Goal: Check status: Check status

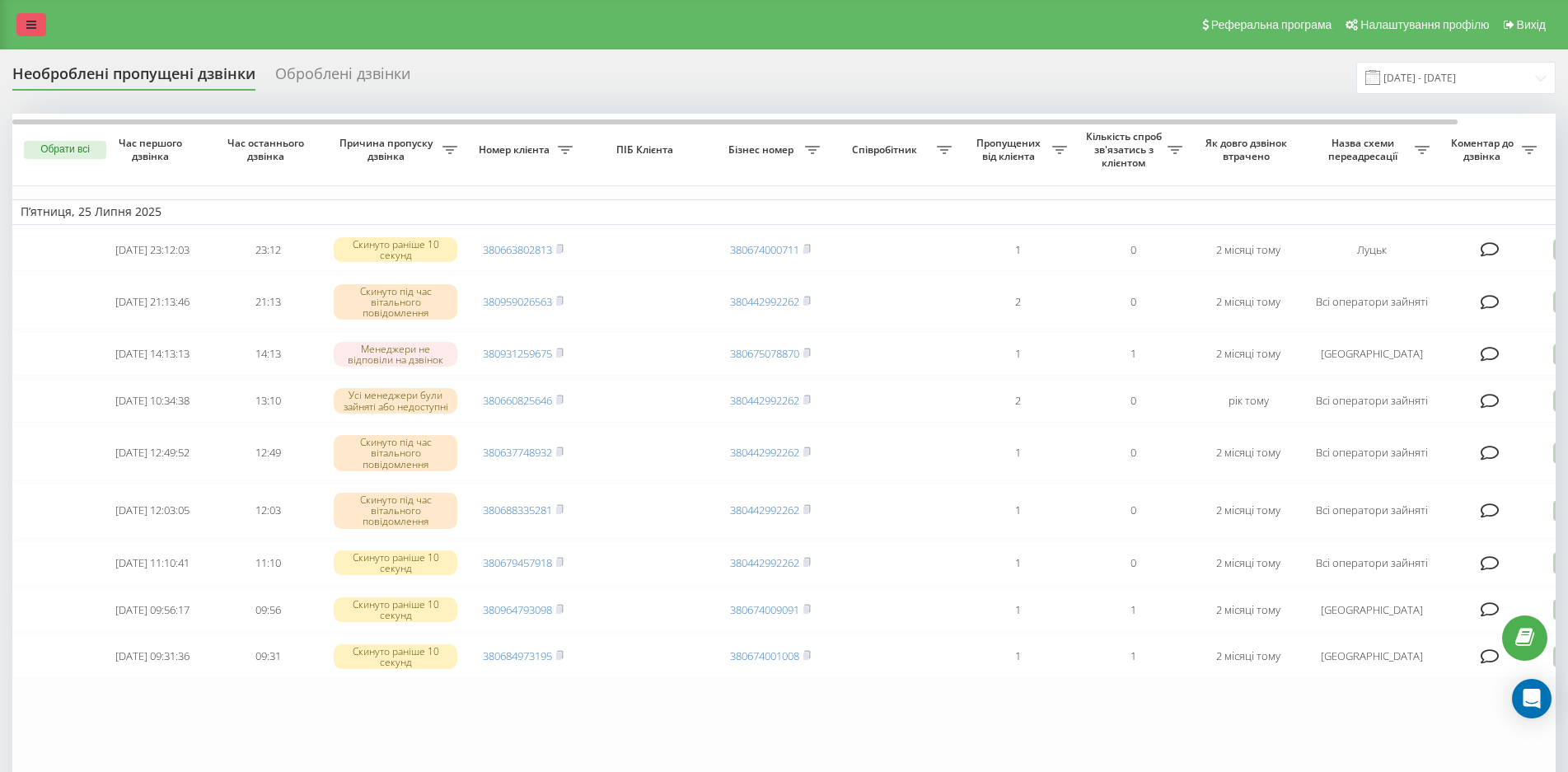
click at [25, 20] on link at bounding box center [31, 25] width 30 height 23
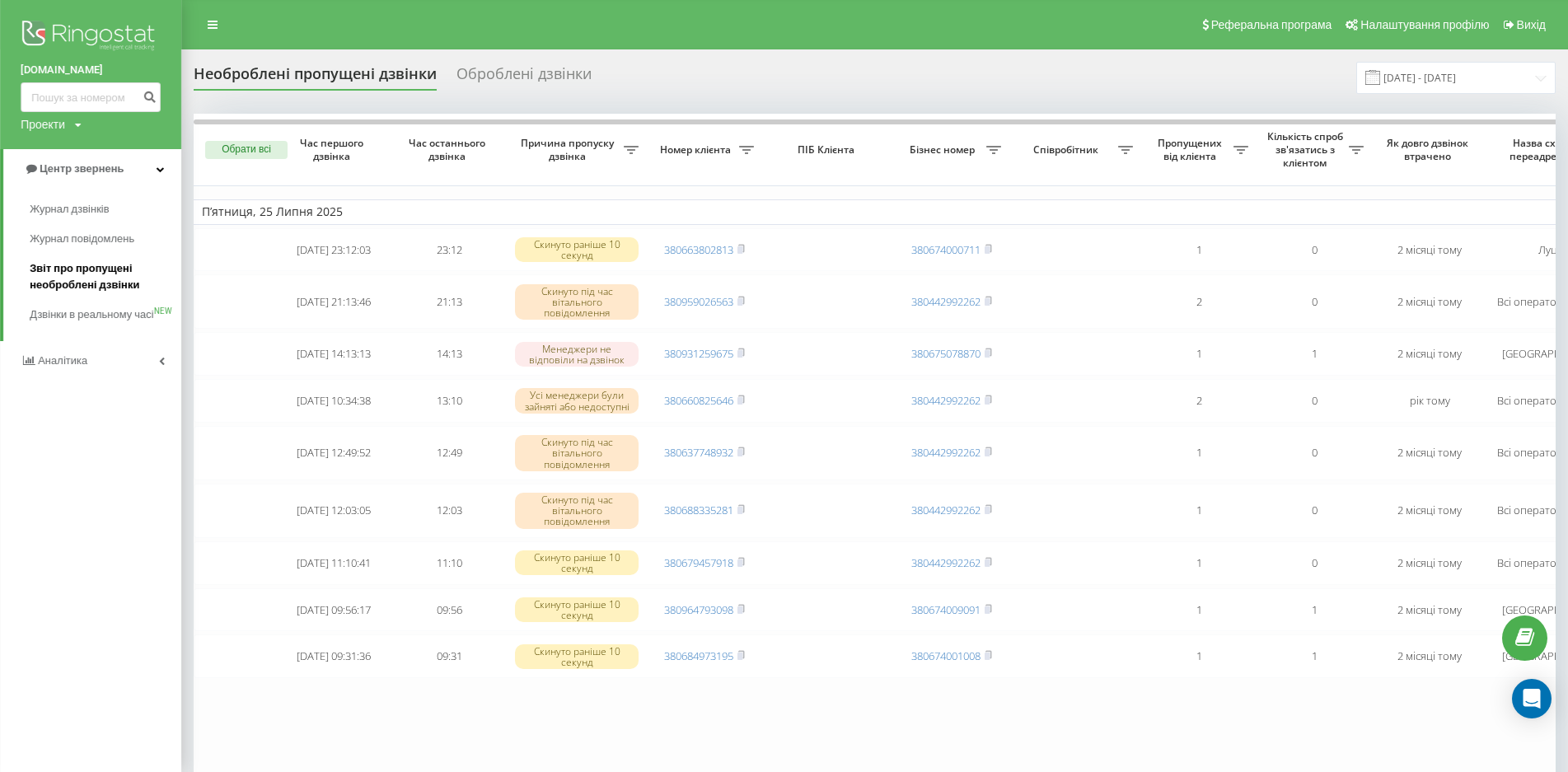
click at [98, 279] on span "Звіт про пропущені необроблені дзвінки" at bounding box center [101, 277] width 143 height 33
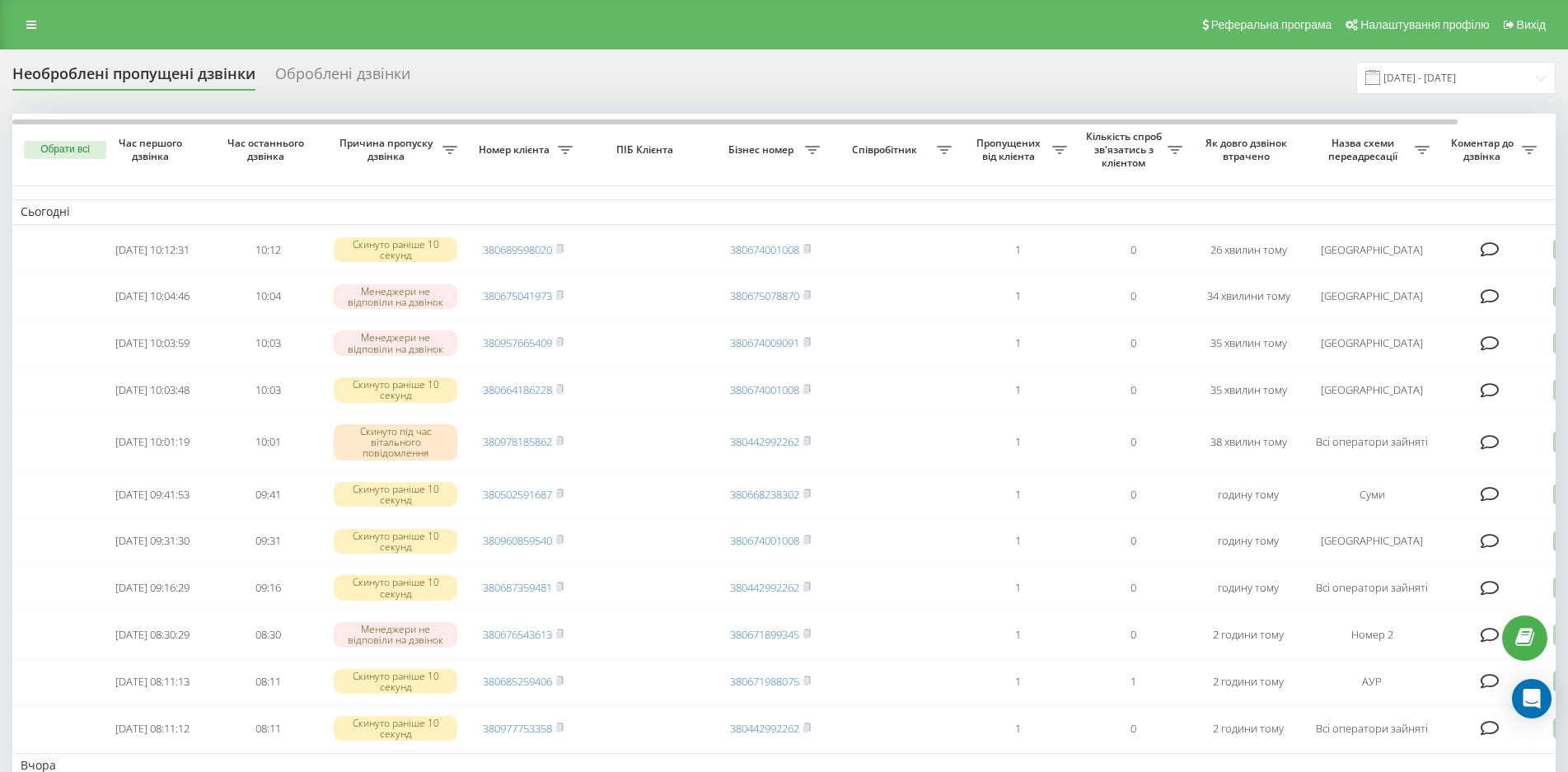
click at [1381, 77] on span at bounding box center [1372, 77] width 14 height 14
click at [1459, 81] on input "[DATE] - [DATE]" at bounding box center [1456, 77] width 199 height 32
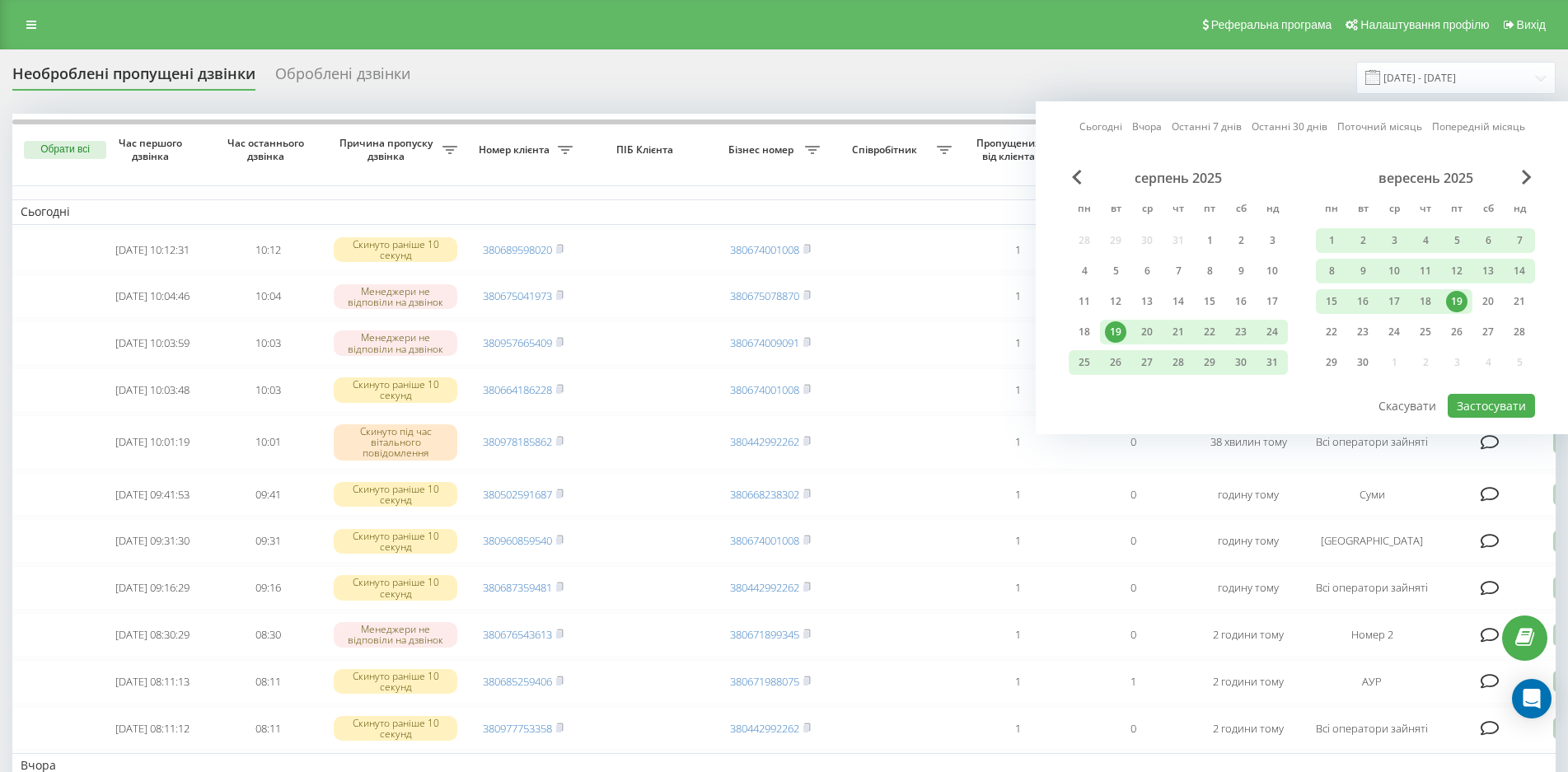
click at [1123, 125] on div "Сьогодні Вчора Останні 7 днів Останні 30 днів Поточний місяць Попередній місяць" at bounding box center [1301, 127] width 445 height 16
click at [1093, 129] on link "Сьогодні" at bounding box center [1100, 127] width 43 height 15
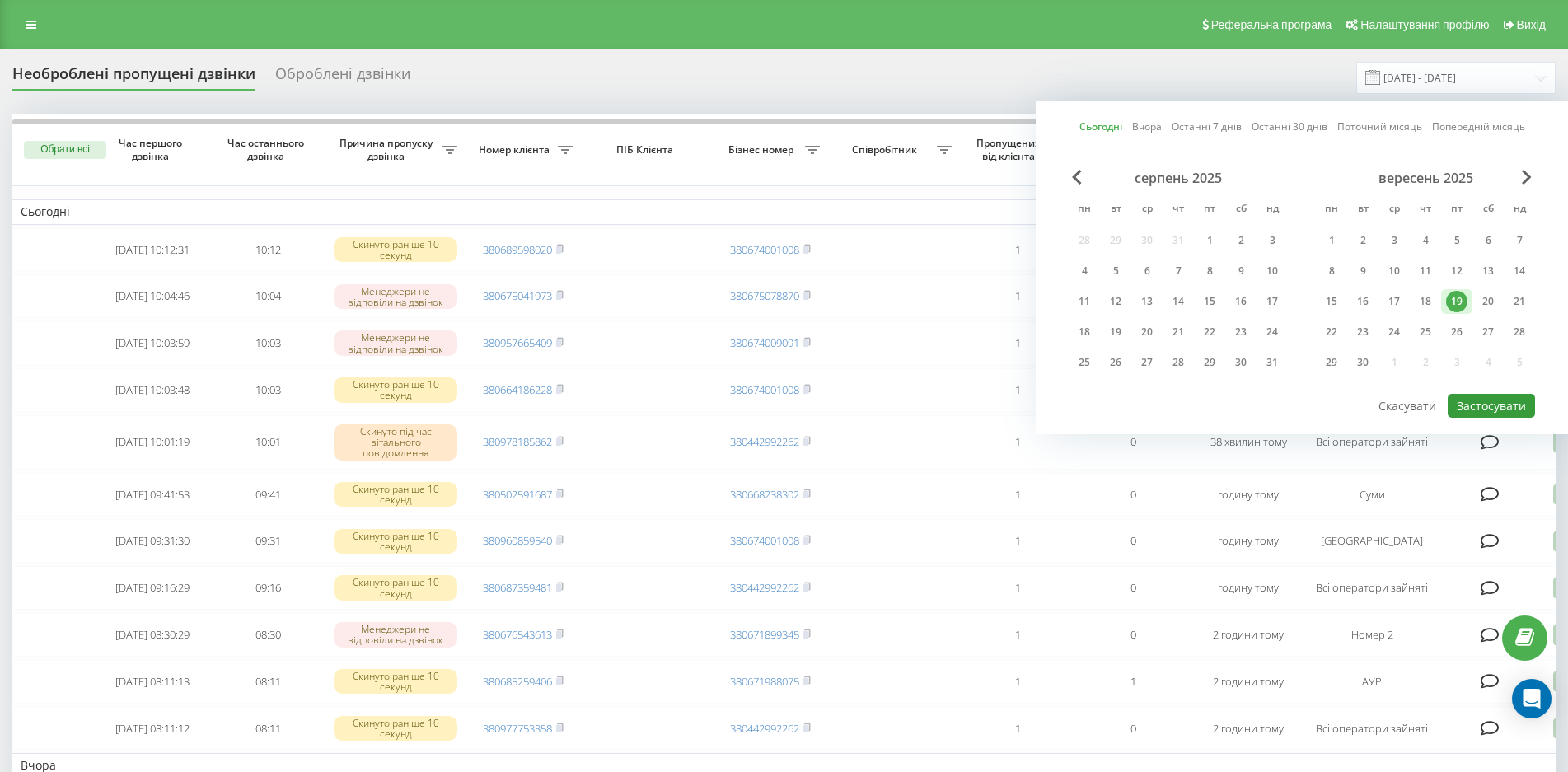
click at [1487, 397] on button "Застосувати" at bounding box center [1492, 406] width 87 height 24
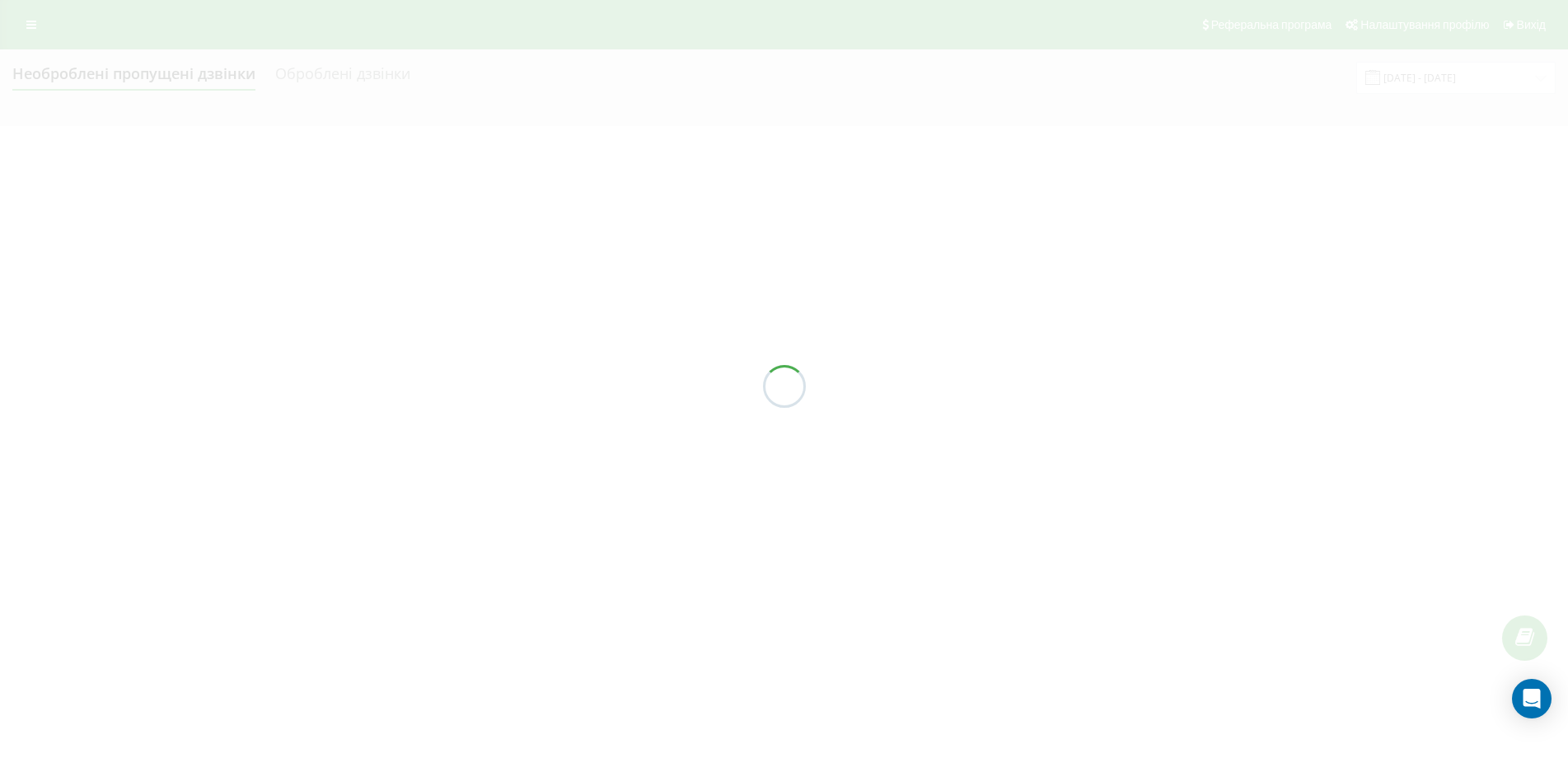
type input "[DATE] - [DATE]"
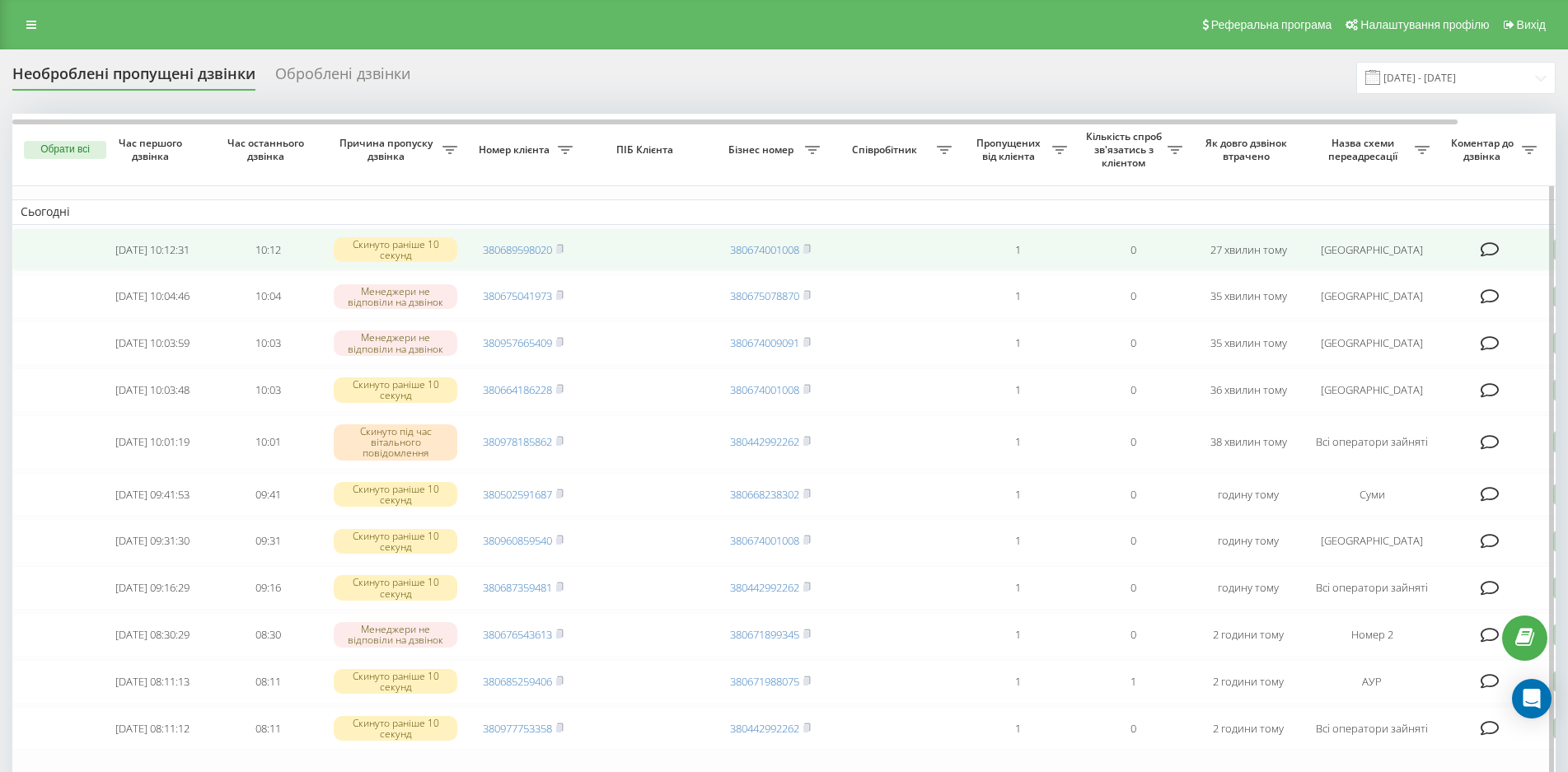
click at [563, 249] on td "380689598020" at bounding box center [523, 249] width 115 height 43
click at [556, 250] on rect at bounding box center [558, 250] width 5 height 8
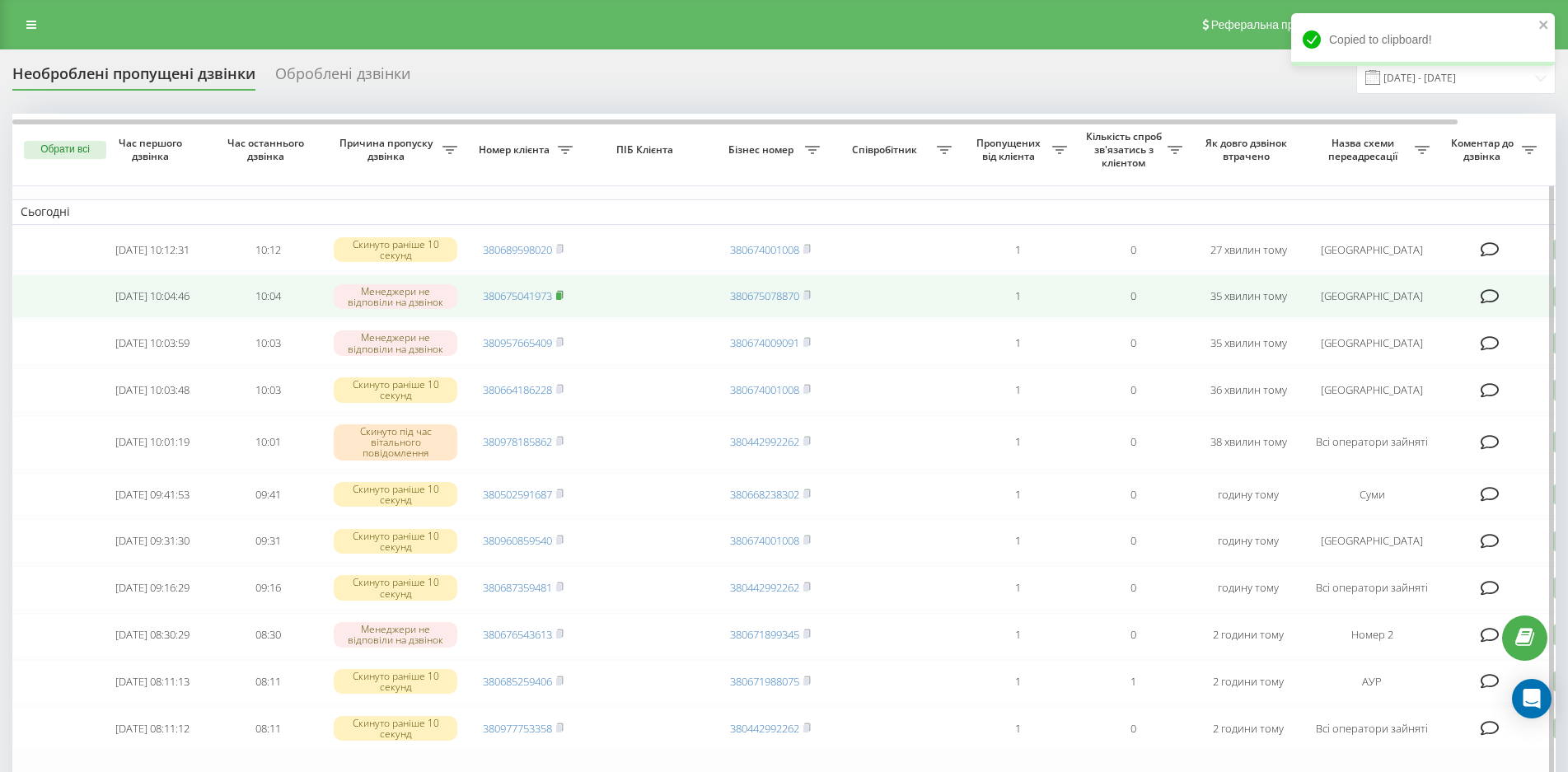
click at [558, 296] on rect at bounding box center [558, 297] width 5 height 8
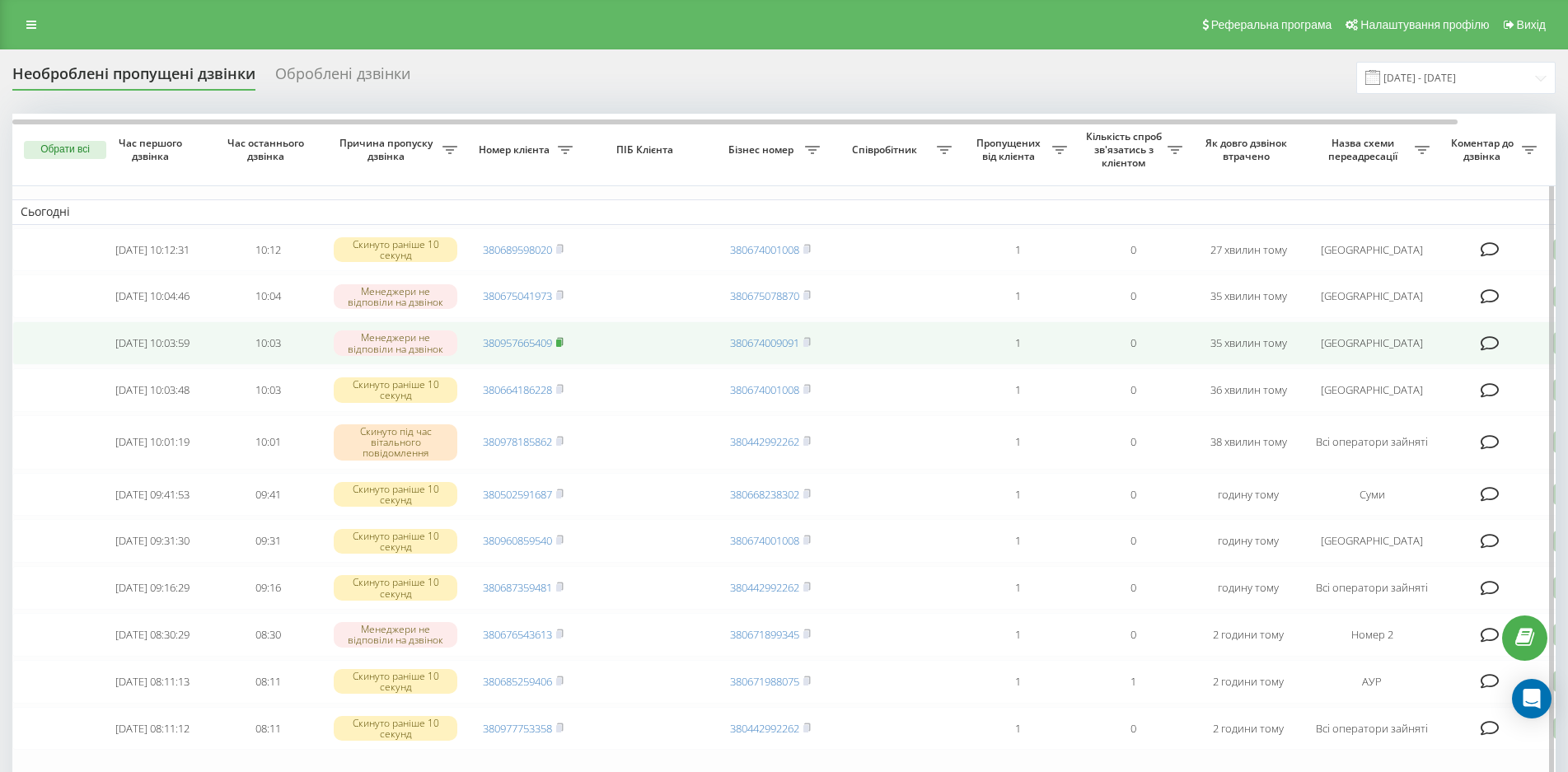
click at [557, 342] on rect at bounding box center [558, 343] width 5 height 8
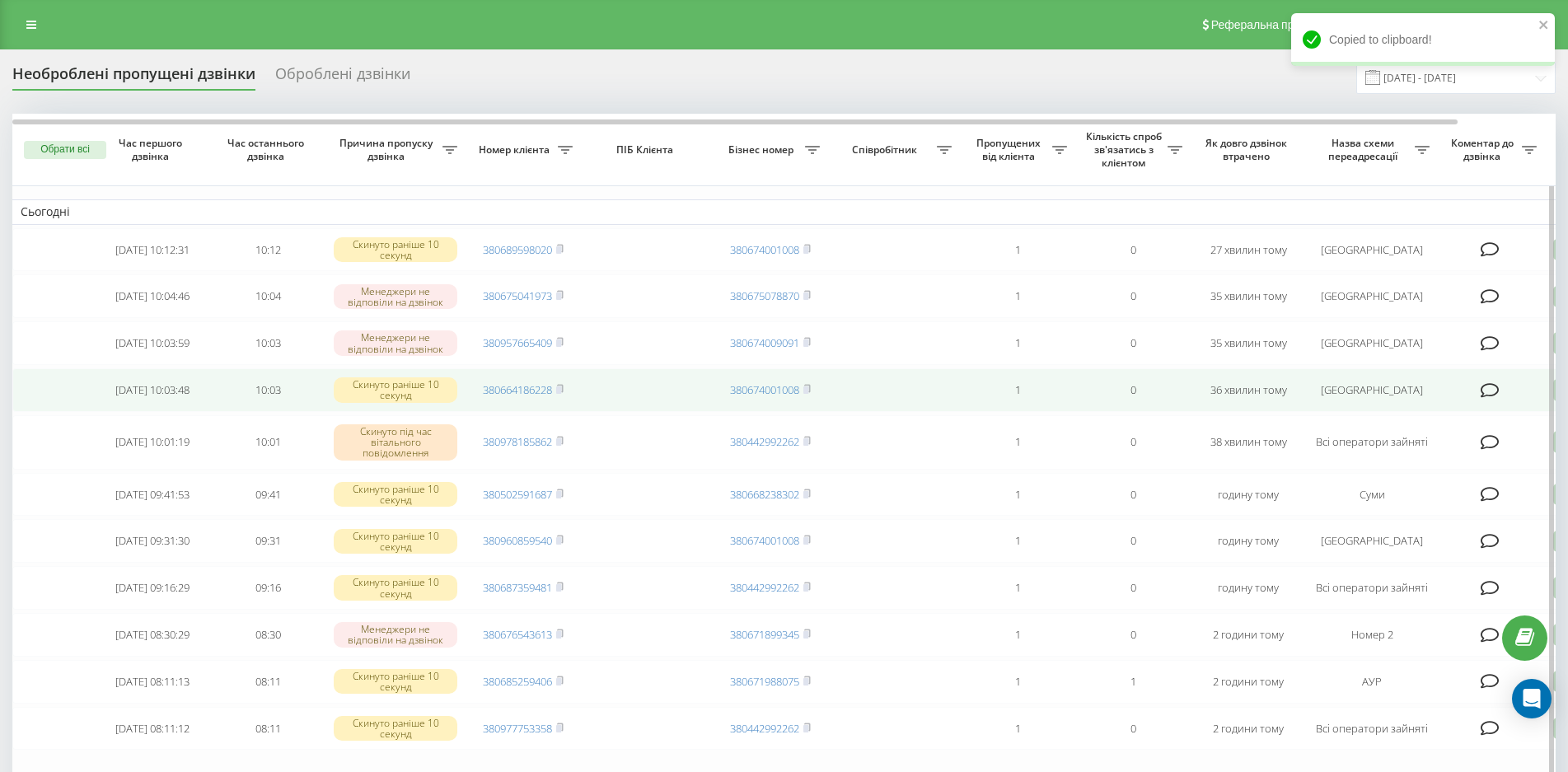
click at [556, 390] on span "380664186228" at bounding box center [524, 389] width 81 height 14
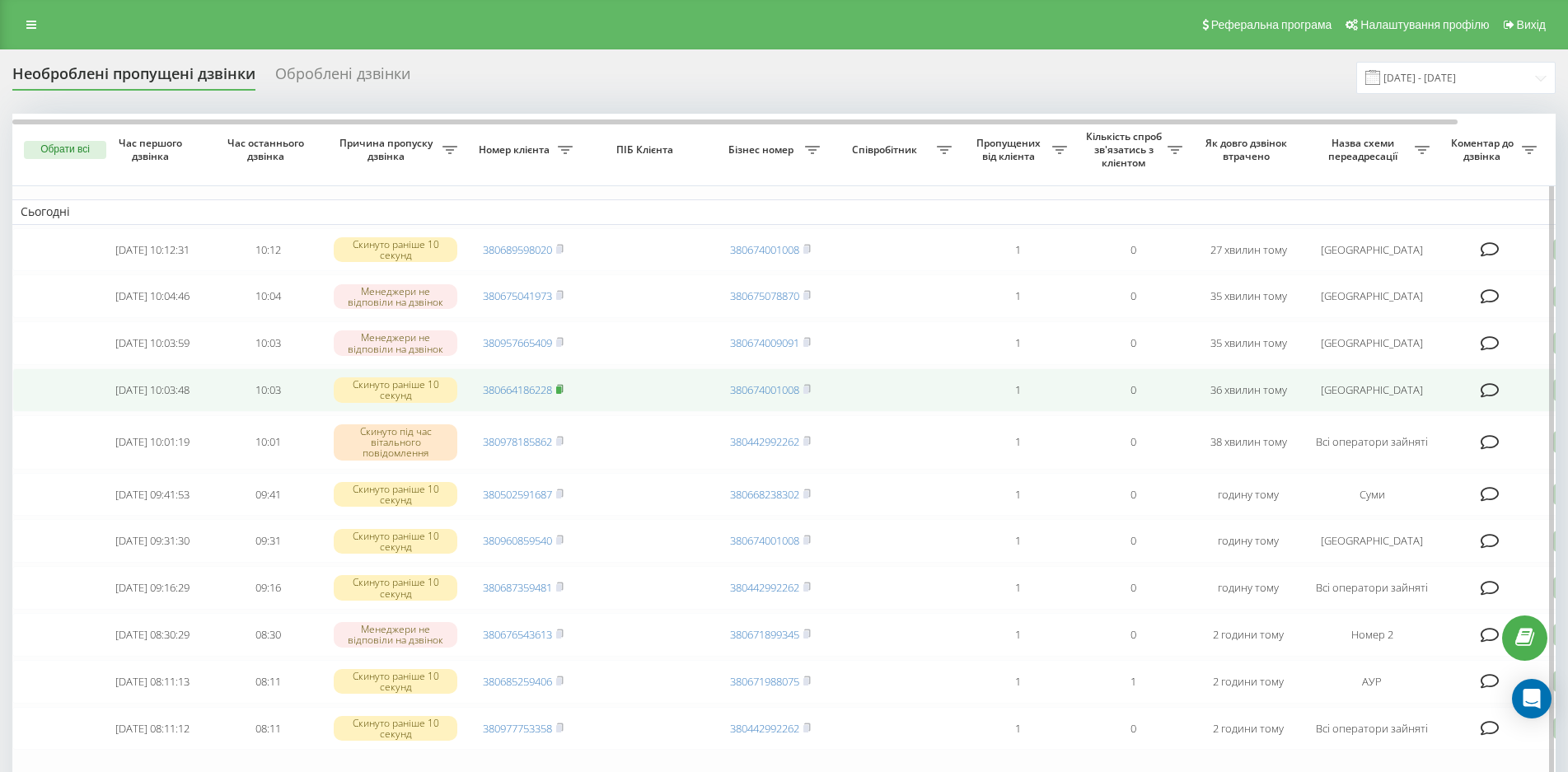
click at [559, 389] on rect at bounding box center [558, 390] width 5 height 8
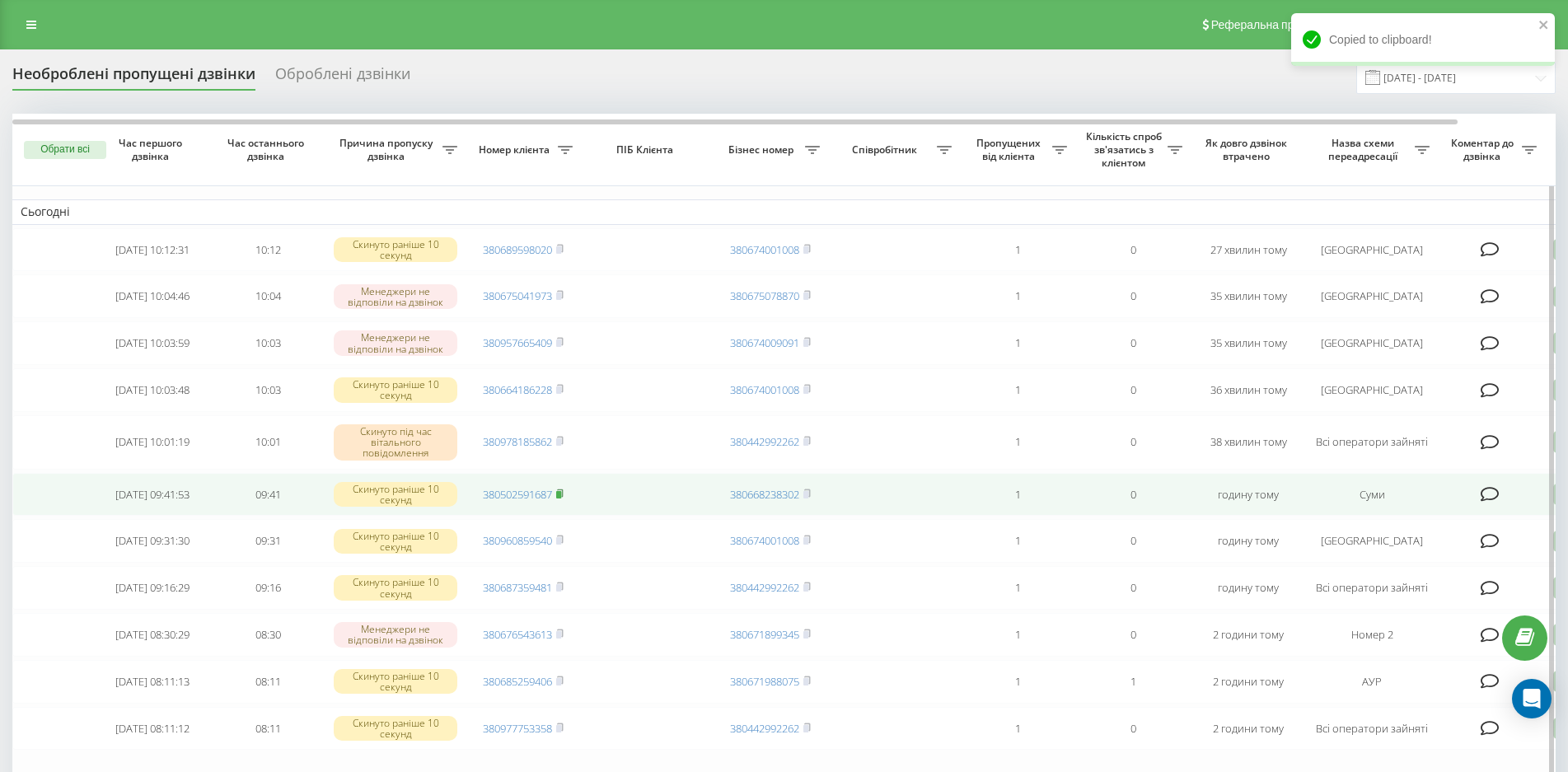
click at [559, 491] on icon at bounding box center [560, 494] width 8 height 10
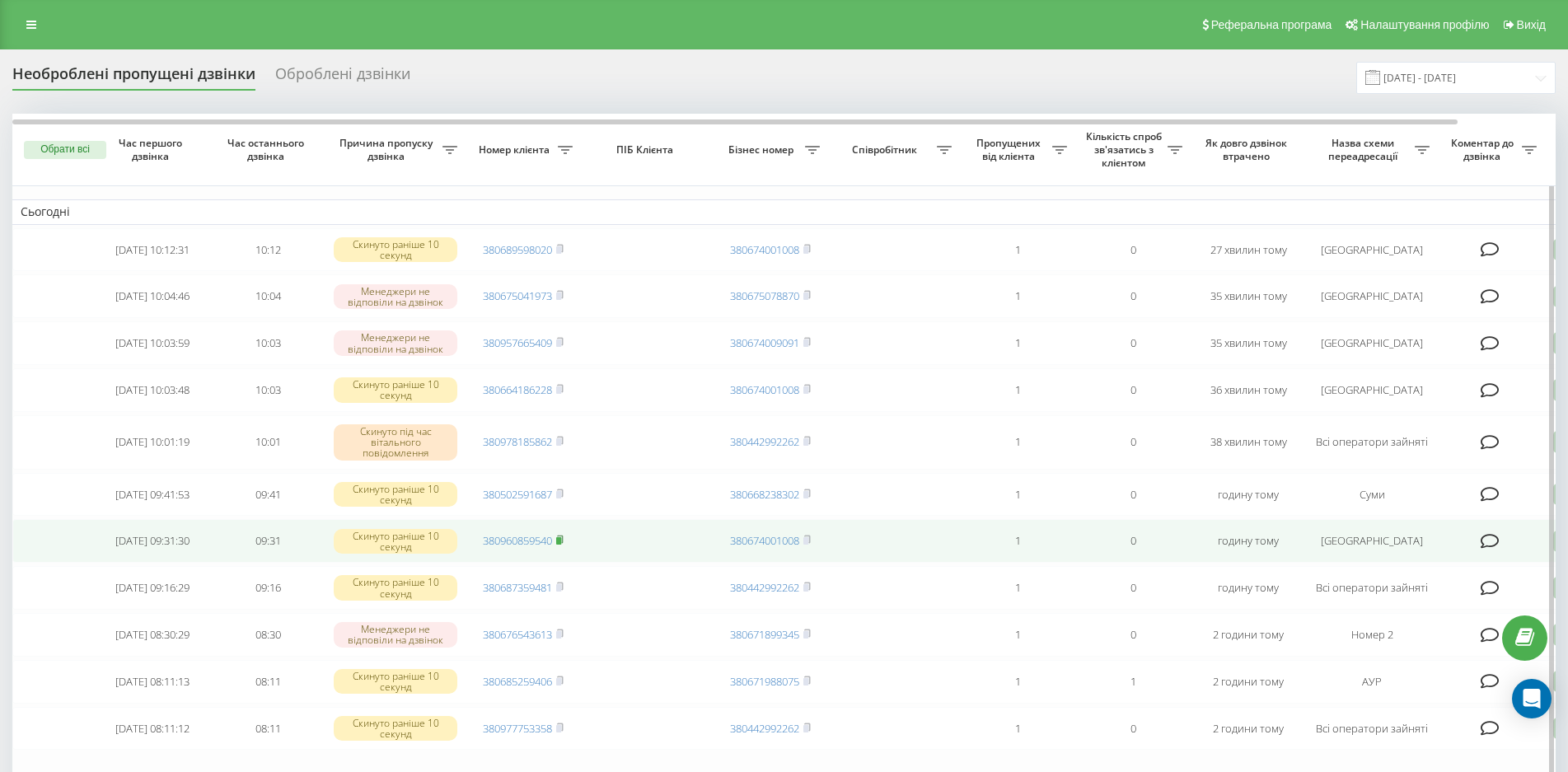
click at [558, 543] on rect at bounding box center [558, 541] width 5 height 8
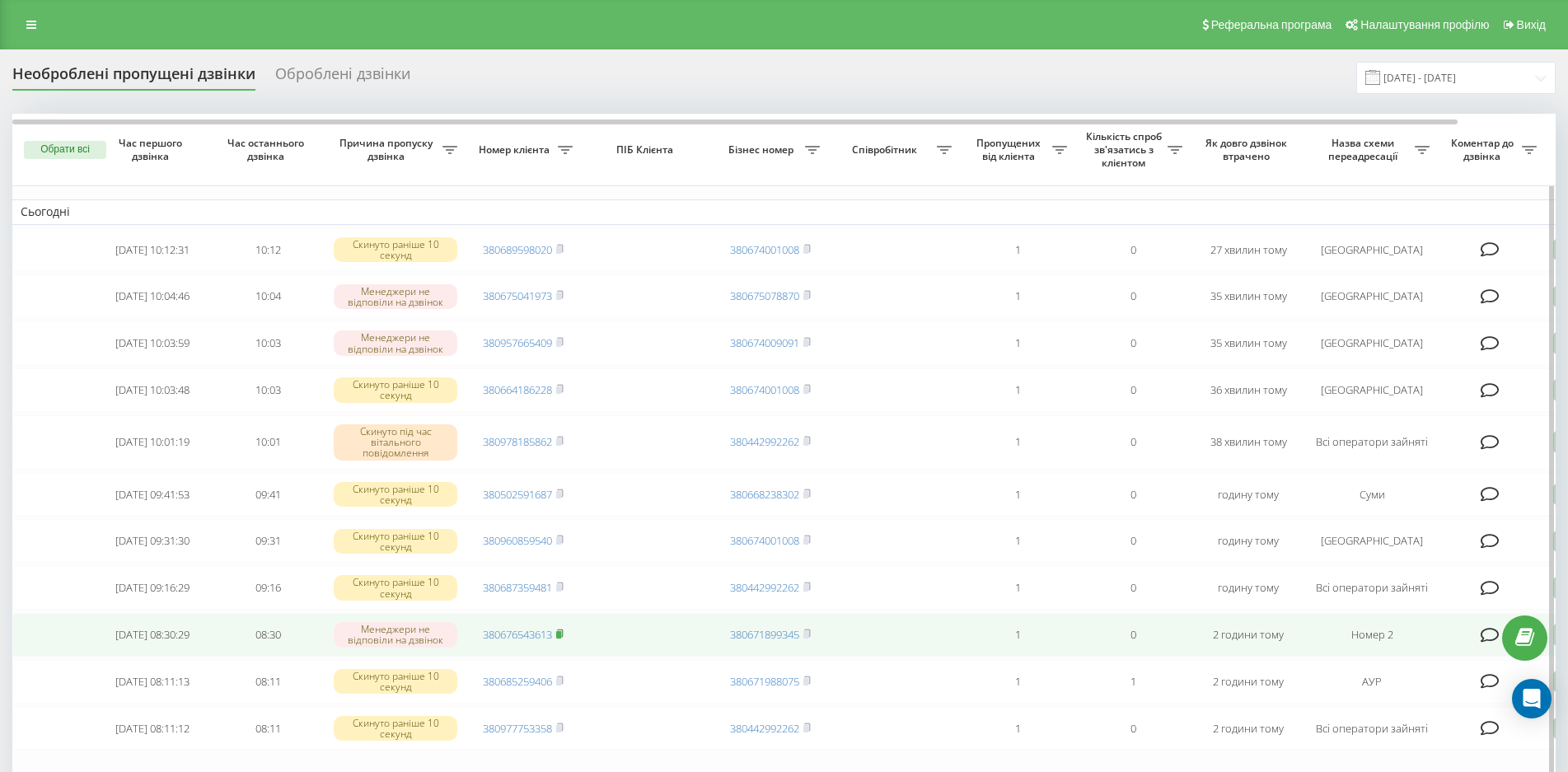
click at [559, 633] on rect at bounding box center [558, 635] width 5 height 8
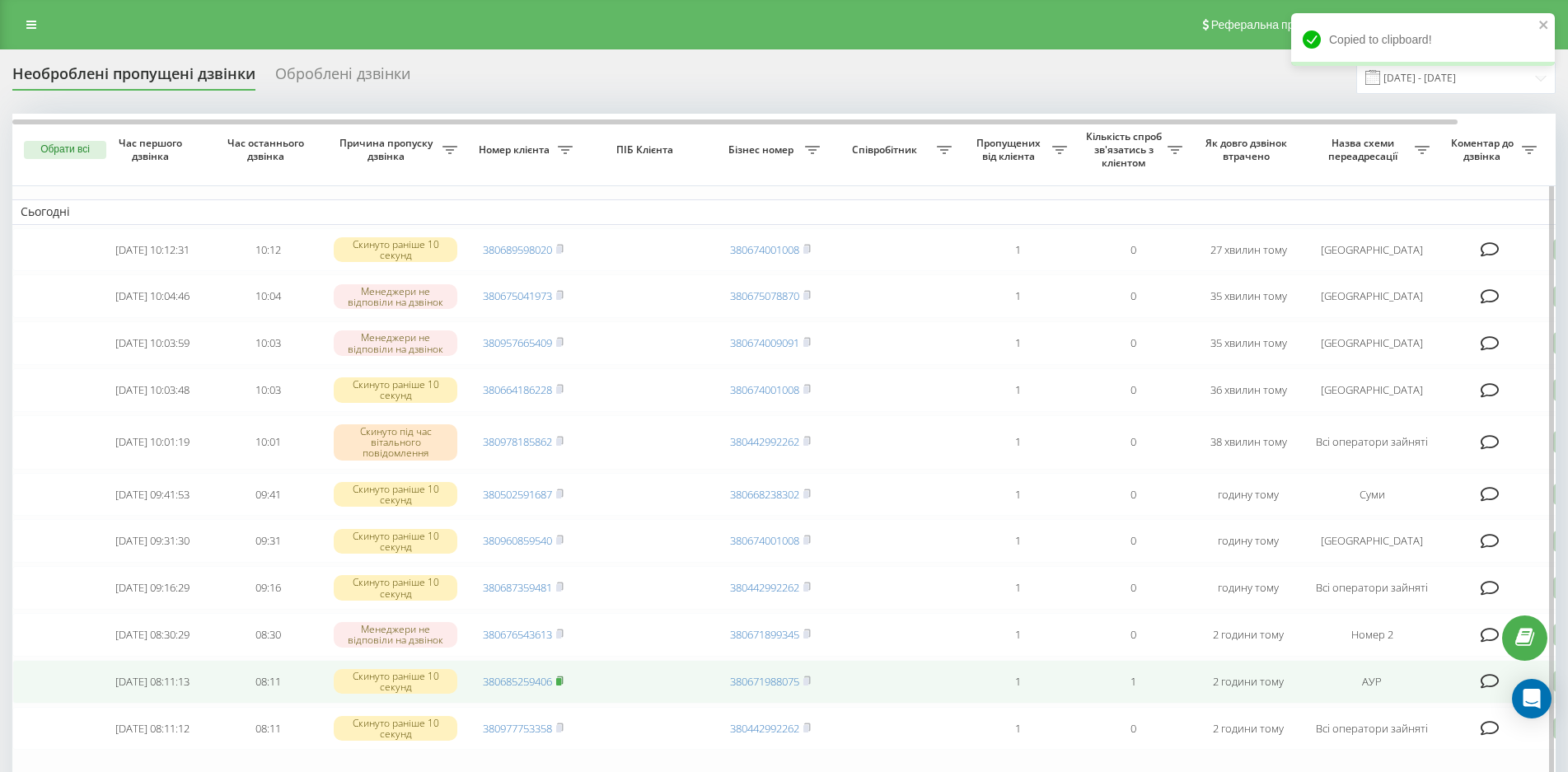
click at [562, 680] on icon at bounding box center [560, 680] width 8 height 10
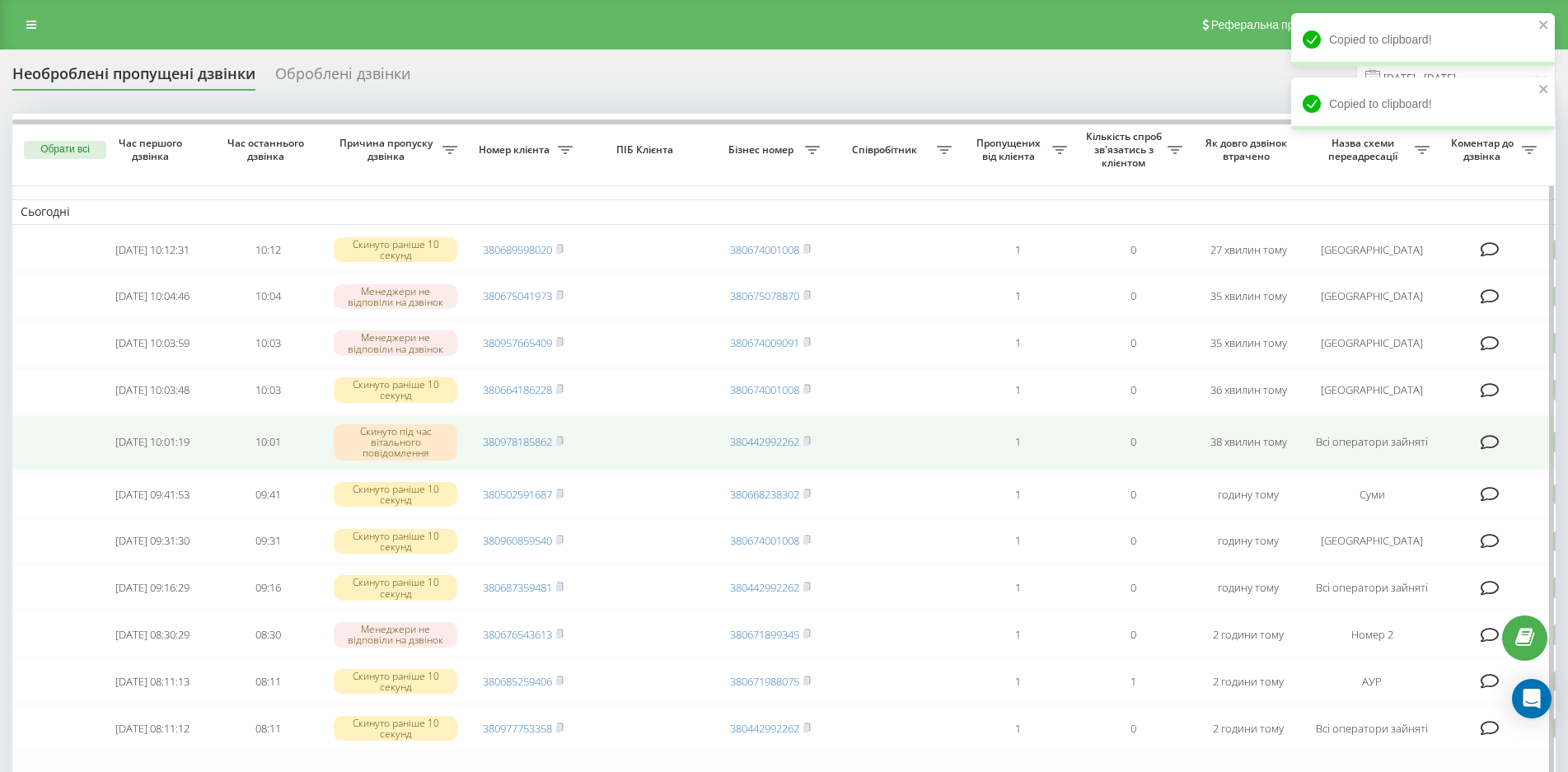
click at [1332, 445] on td "Всі оператори зайняті" at bounding box center [1372, 443] width 131 height 54
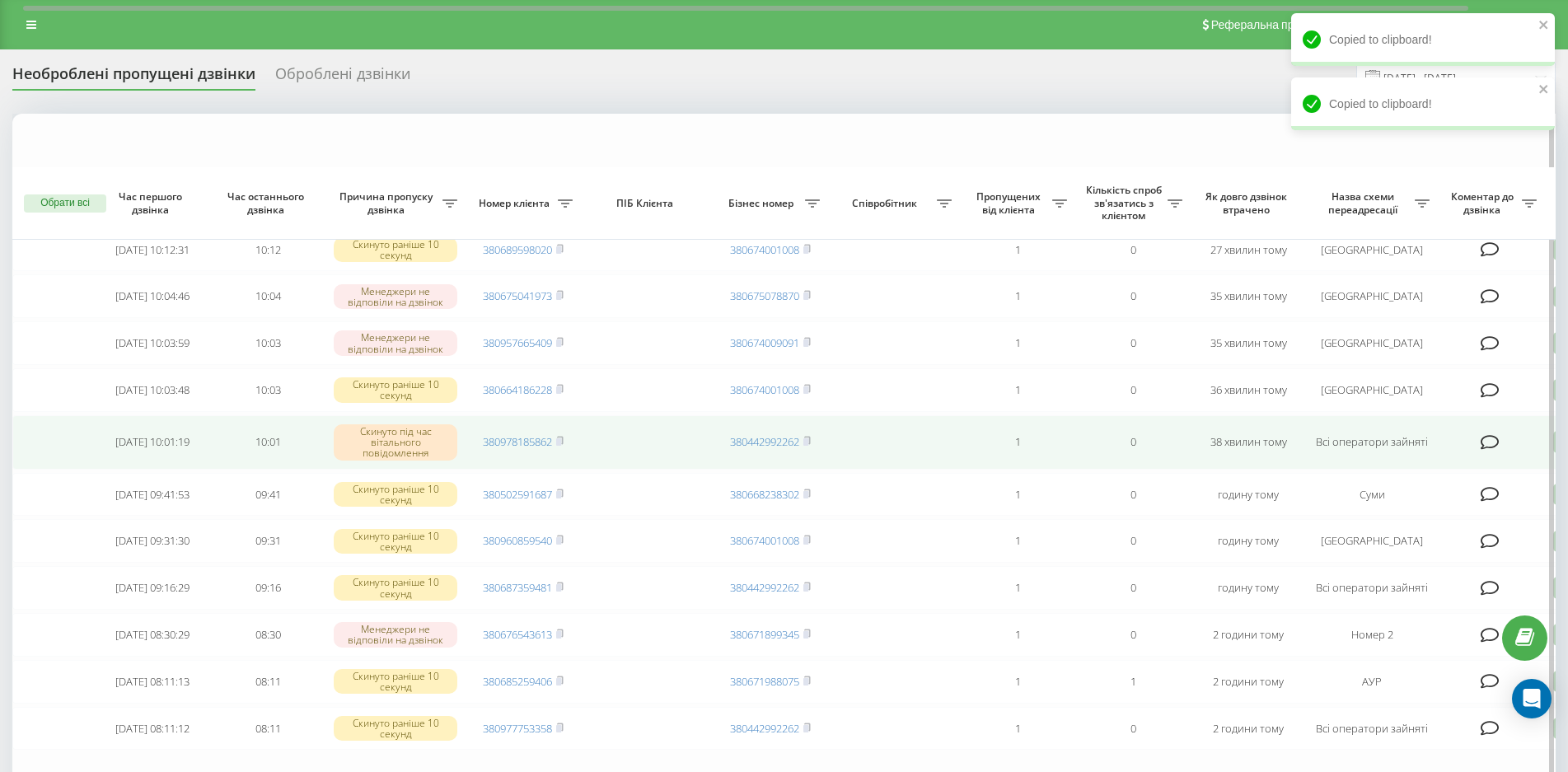
scroll to position [239, 0]
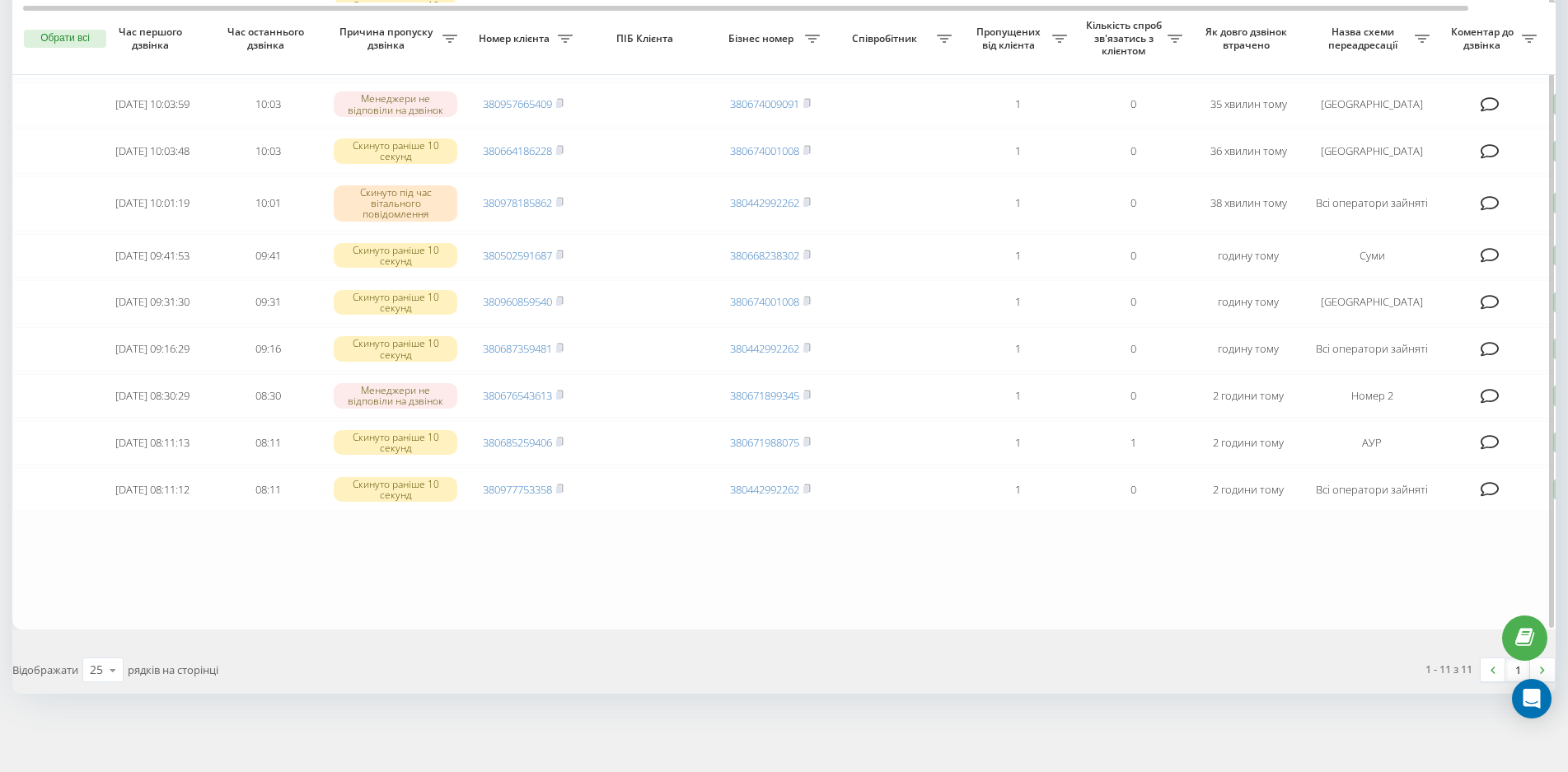
click at [1145, 584] on table "Сьогодні [DATE] 10:12:31 10:12 Скинуто раніше 10 секунд 380689598020 3806740010…" at bounding box center [837, 251] width 1648 height 755
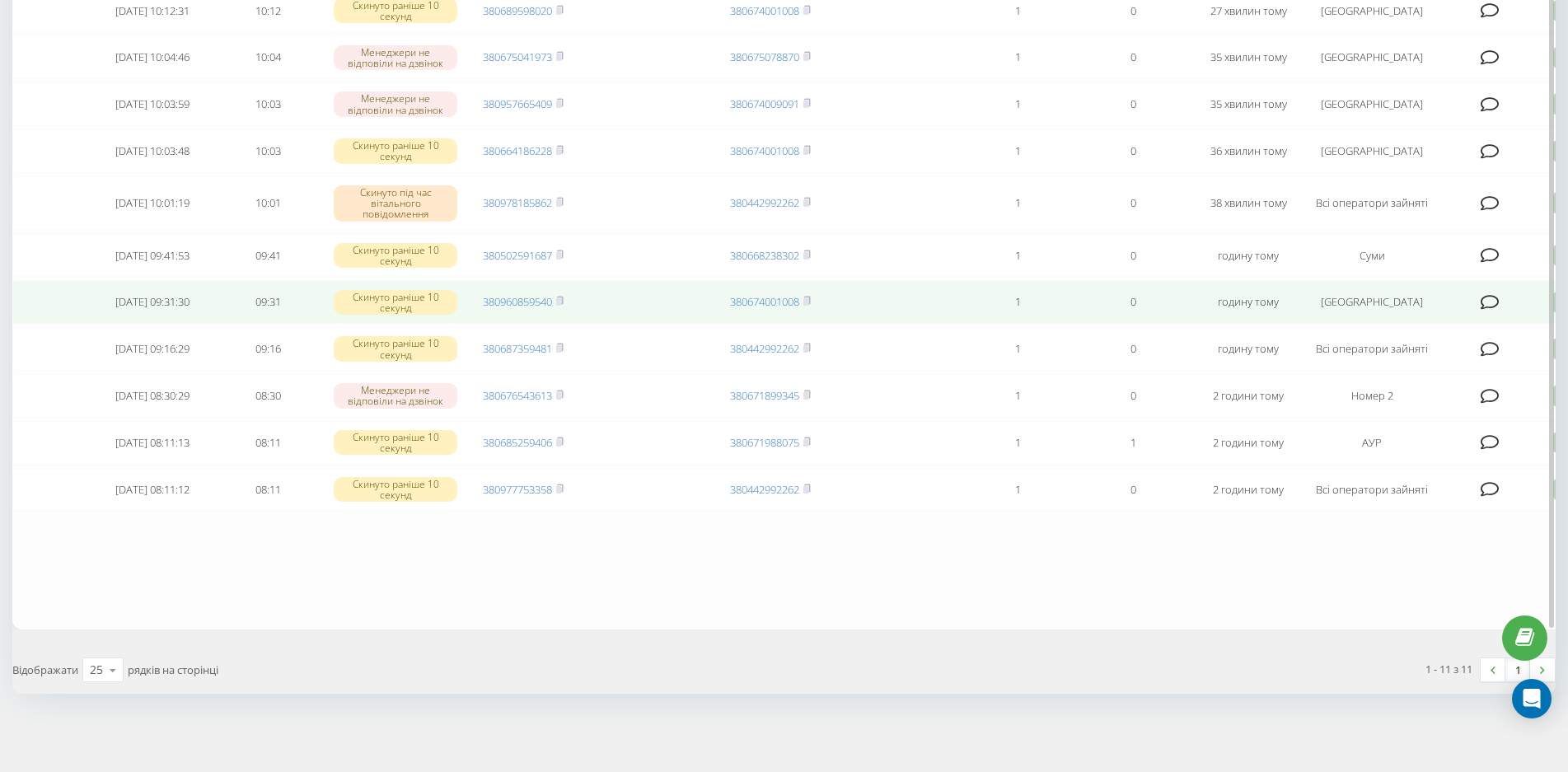
scroll to position [0, 0]
